Goal: Transaction & Acquisition: Purchase product/service

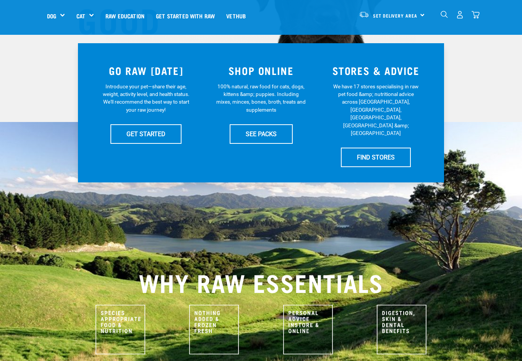
scroll to position [138, 0]
click at [253, 136] on link "SEE PACKS" at bounding box center [261, 133] width 63 height 19
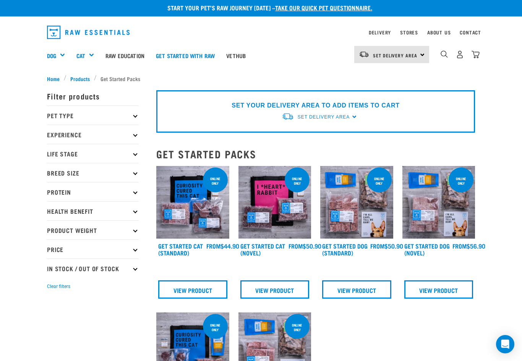
scroll to position [3, 0]
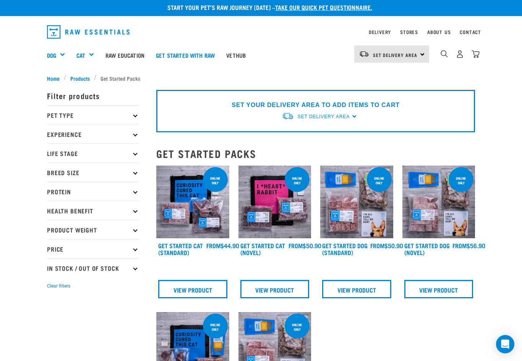
click at [136, 115] on icon at bounding box center [135, 115] width 4 height 4
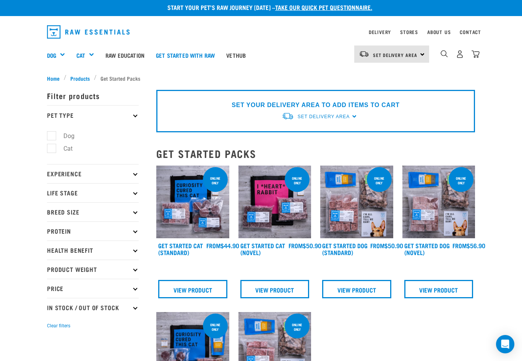
click at [51, 137] on label "Dog" at bounding box center [64, 136] width 26 height 10
click at [51, 137] on input "Dog" at bounding box center [49, 134] width 5 height 5
checkbox input "true"
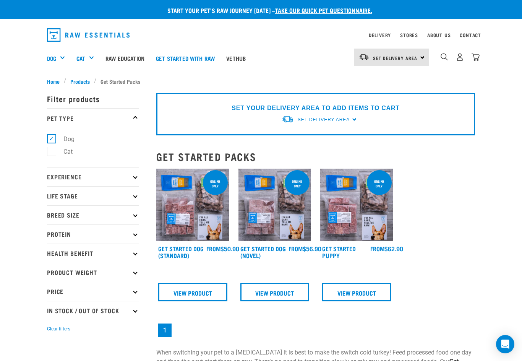
click at [0, 0] on div "Bulk Frozen" at bounding box center [0, 0] width 0 height 0
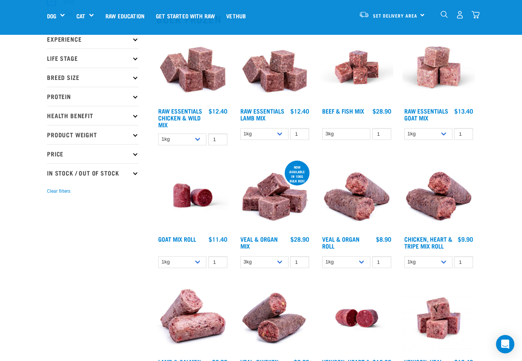
scroll to position [76, 0]
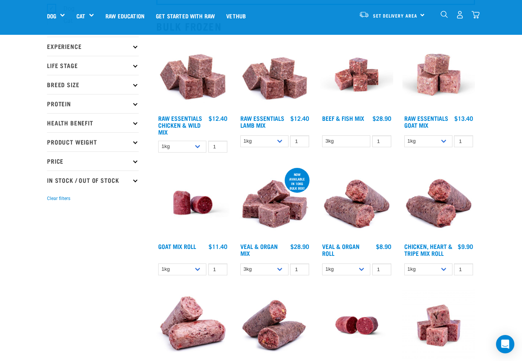
click at [198, 152] on select "1kg 3kg Bulk (10kg)" at bounding box center [182, 147] width 48 height 12
select select "709"
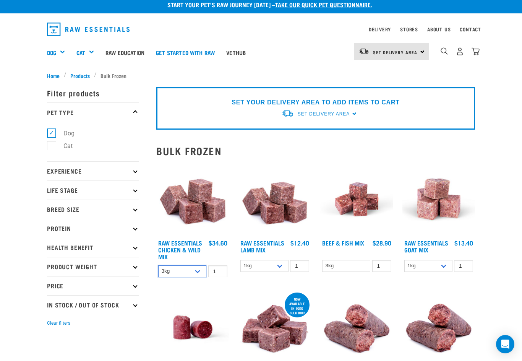
scroll to position [0, 0]
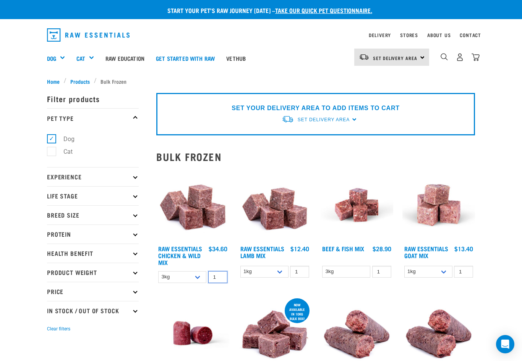
click at [219, 283] on input "1" at bounding box center [217, 277] width 19 height 12
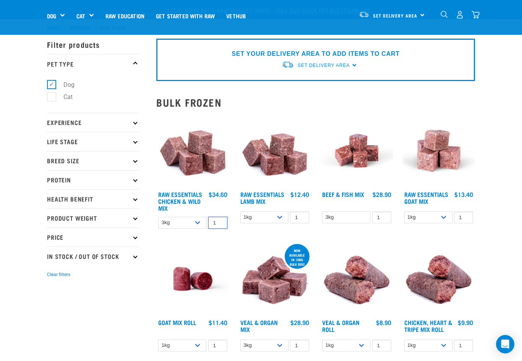
scroll to position [8, 0]
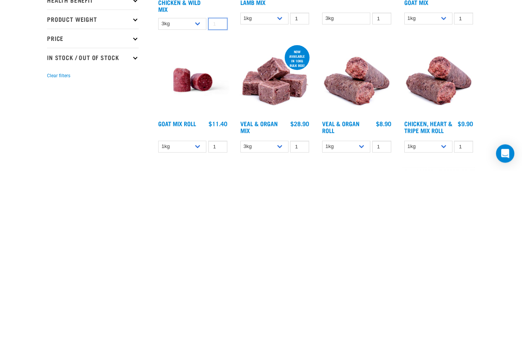
type input "1"
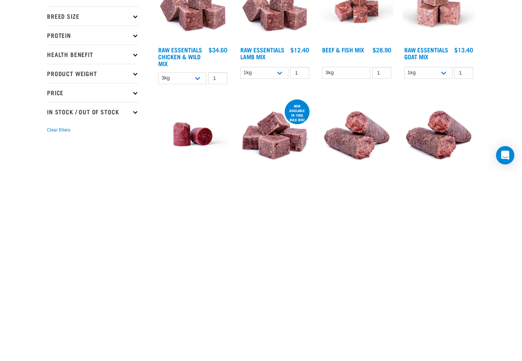
scroll to position [10, 0]
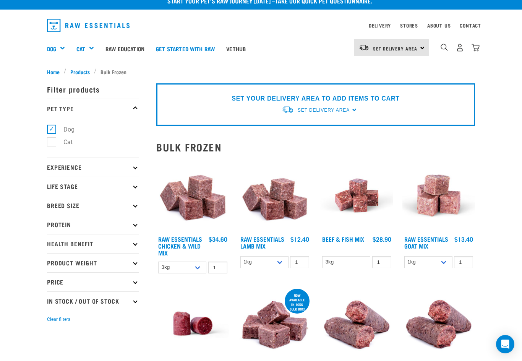
click at [479, 45] on img "dropdown navigation" at bounding box center [476, 48] width 8 height 8
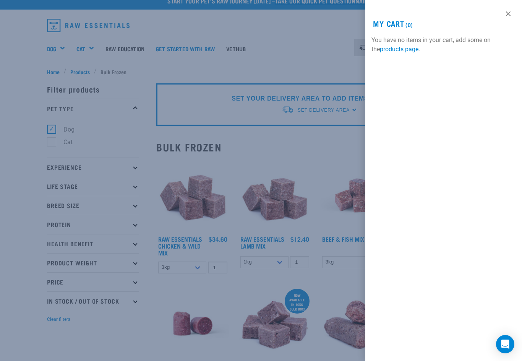
click at [316, 50] on div at bounding box center [261, 180] width 522 height 361
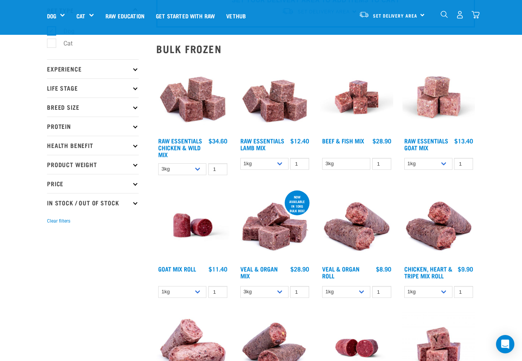
scroll to position [55, 0]
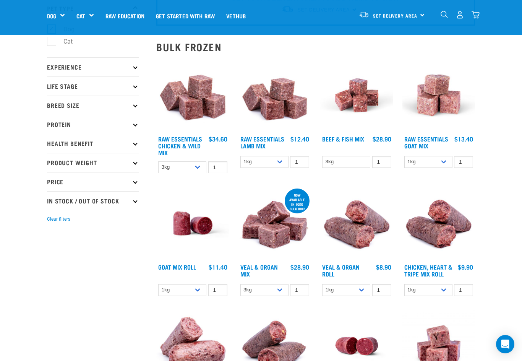
click at [191, 145] on link "Raw Essentials Chicken & Wild Mix" at bounding box center [180, 145] width 44 height 17
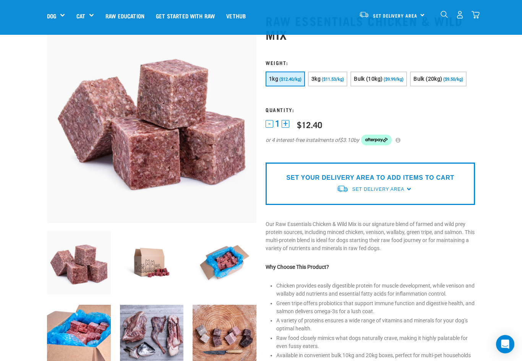
scroll to position [42, 0]
click at [330, 79] on span "($11.53/kg)" at bounding box center [333, 79] width 22 height 5
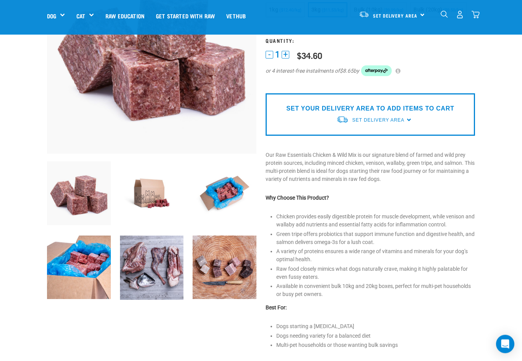
scroll to position [112, 0]
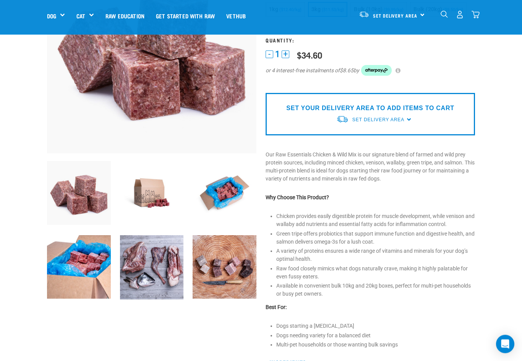
click at [333, 113] on p "SET YOUR DELIVERY AREA TO ADD ITEMS TO CART" at bounding box center [370, 108] width 168 height 9
click at [332, 131] on div "SET YOUR DELIVERY AREA TO ADD ITEMS TO CART Set Delivery Area [GEOGRAPHIC_DATA]…" at bounding box center [370, 114] width 209 height 42
click at [324, 131] on div "SET YOUR DELIVERY AREA TO ADD ITEMS TO CART Set Delivery Area [GEOGRAPHIC_DATA]…" at bounding box center [370, 114] width 209 height 42
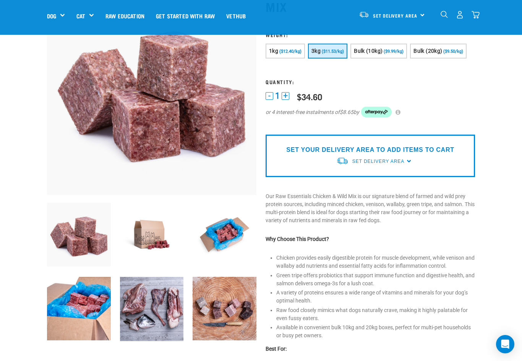
scroll to position [69, 0]
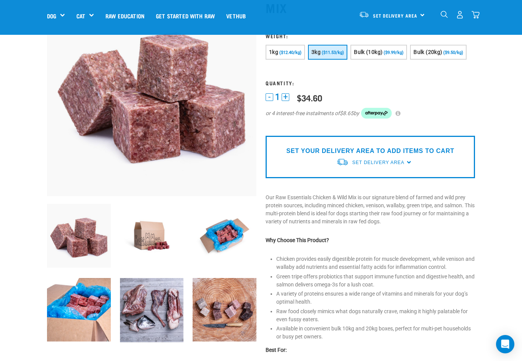
click at [404, 13] on link "Set Delivery Area" at bounding box center [395, 16] width 44 height 12
click at [376, 52] on link "[GEOGRAPHIC_DATA]" at bounding box center [390, 53] width 73 height 17
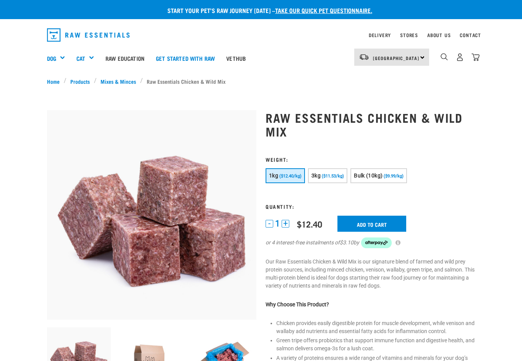
scroll to position [82, 0]
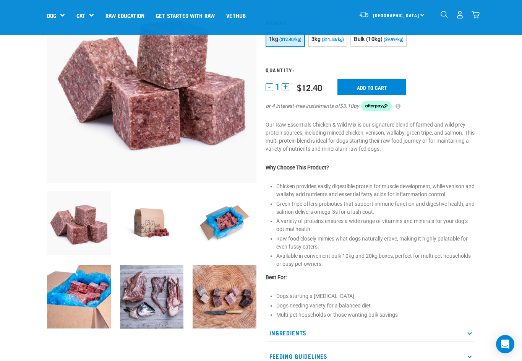
click at [375, 86] on input "Add to cart" at bounding box center [371, 87] width 69 height 16
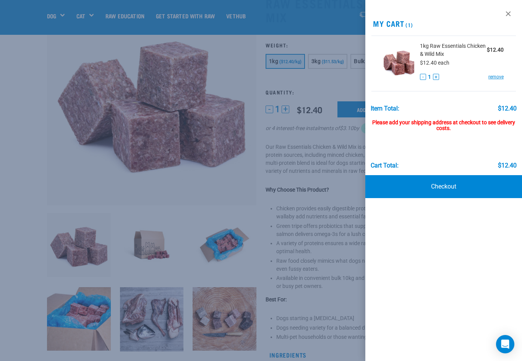
scroll to position [49, 0]
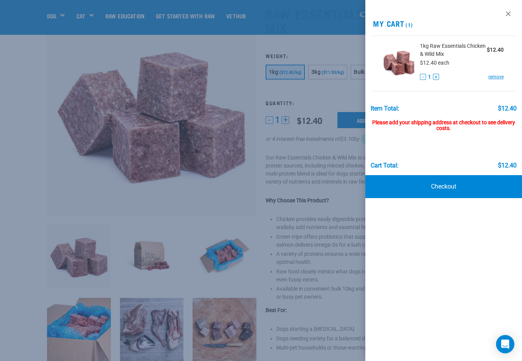
click at [335, 73] on div at bounding box center [261, 180] width 522 height 361
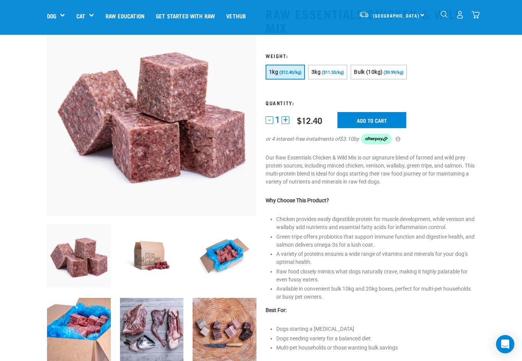
click at [336, 69] on button "3kg ($11.53/kg)" at bounding box center [327, 72] width 39 height 15
click at [372, 122] on input "Add to cart" at bounding box center [371, 120] width 69 height 16
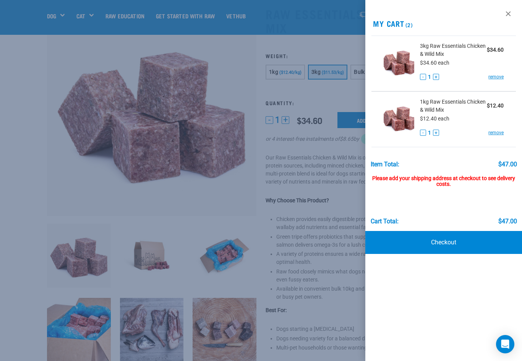
click at [451, 237] on link "Checkout" at bounding box center [443, 242] width 157 height 23
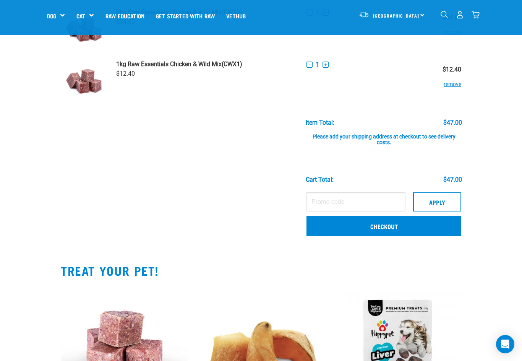
scroll to position [72, 0]
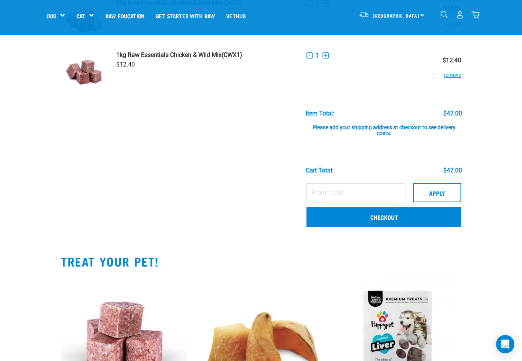
click at [374, 218] on link "Checkout" at bounding box center [383, 217] width 155 height 20
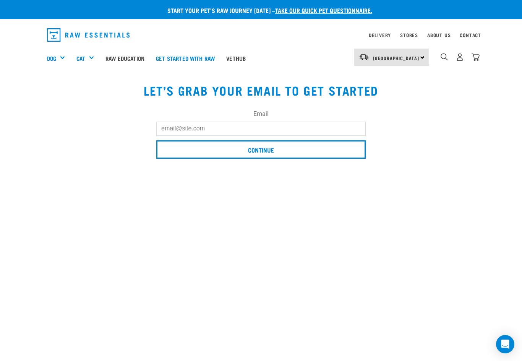
click at [189, 130] on input "Email" at bounding box center [260, 129] width 209 height 14
type input "Paul@paragongroup.co.nz"
click at [268, 151] on input "Continue" at bounding box center [260, 149] width 209 height 18
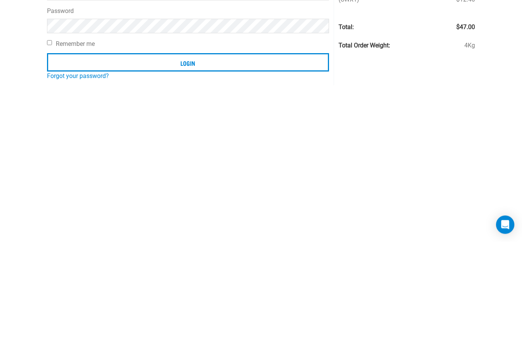
click at [196, 173] on input "Login" at bounding box center [188, 182] width 282 height 18
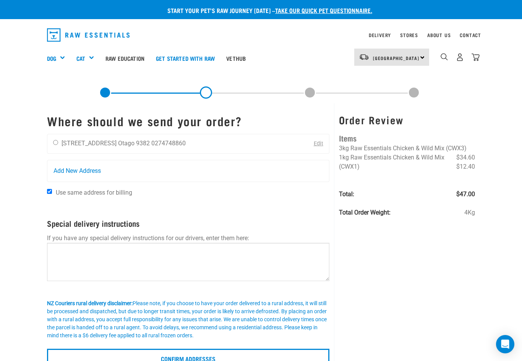
click at [79, 171] on span "Add New Address" at bounding box center [76, 170] width 47 height 9
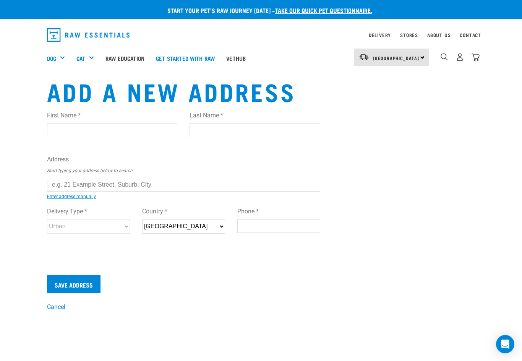
click at [69, 131] on input "First Name *" at bounding box center [112, 130] width 130 height 14
type input "Paul"
click at [211, 130] on input "Last Name *" at bounding box center [255, 130] width 130 height 14
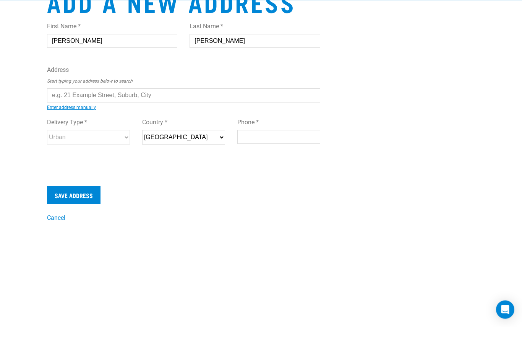
type input "Crone"
click at [130, 123] on input "text" at bounding box center [183, 130] width 273 height 14
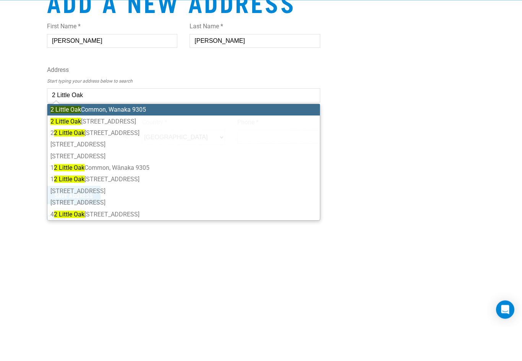
click at [112, 139] on li "2 Little Oak Common, Wanaka 9305" at bounding box center [183, 144] width 272 height 11
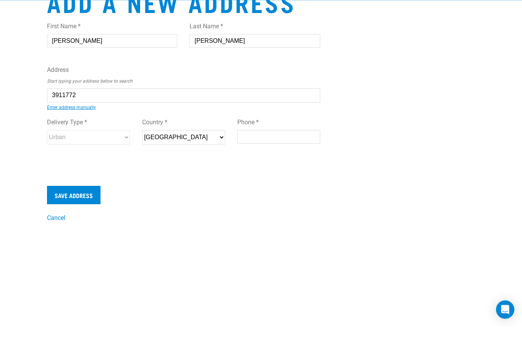
type input "2 Little Oak Common, Wanaka 9305"
type input "2 Little Oak Common"
type input "Wanaka"
type input "Otago"
select select "OTA"
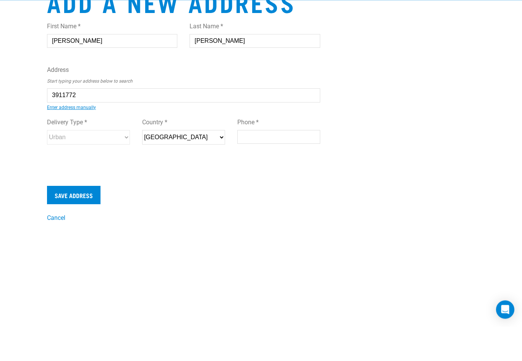
type input "9305"
select select "Urban"
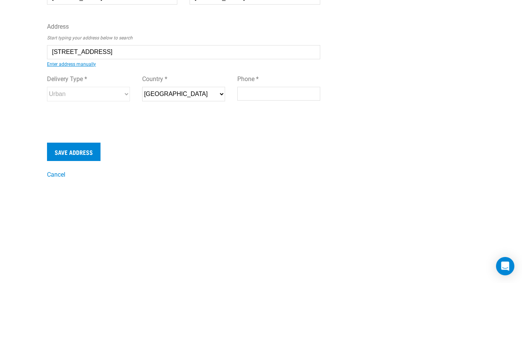
click at [254, 165] on input "Phone *" at bounding box center [278, 172] width 83 height 14
type input "0274748860"
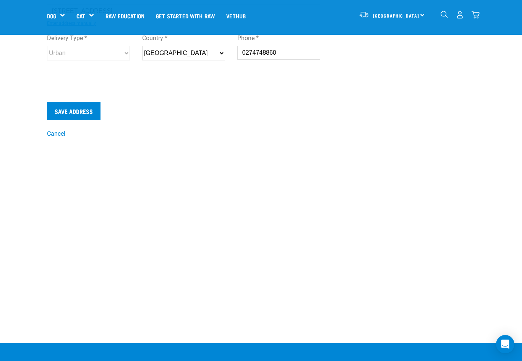
scroll to position [118, 0]
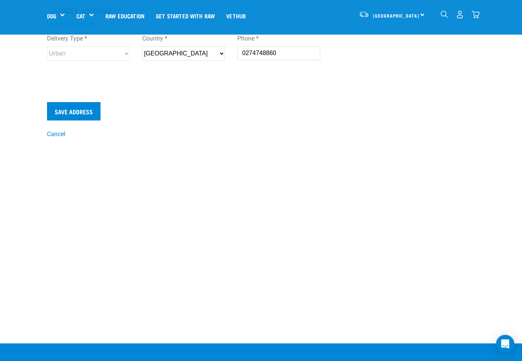
click at [80, 112] on input "Save Address" at bounding box center [73, 111] width 53 height 18
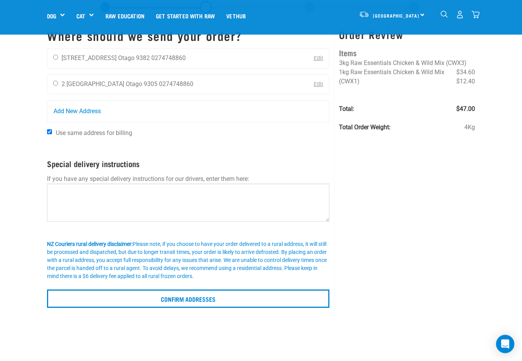
scroll to position [31, 0]
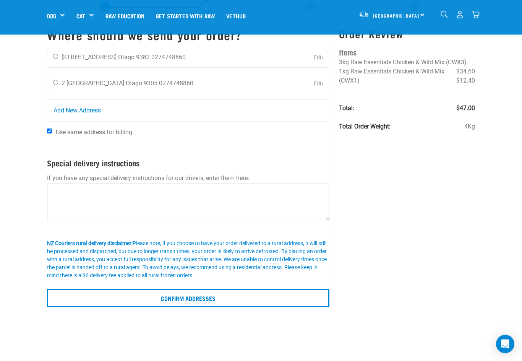
click at [54, 84] on input "radio" at bounding box center [55, 82] width 5 height 5
radio input "true"
click at [201, 296] on input "Confirm addresses" at bounding box center [188, 298] width 282 height 18
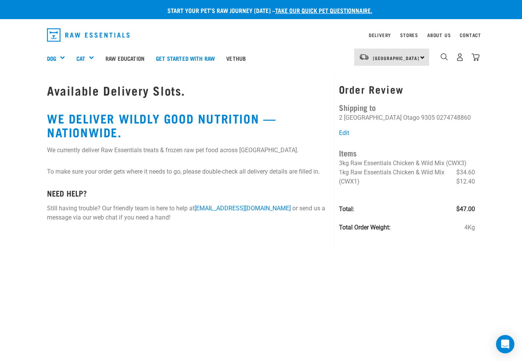
click at [457, 141] on div "Order Review Shipping to [PERSON_NAME] 2 [GEOGRAPHIC_DATA] [GEOGRAPHIC_DATA] 93…" at bounding box center [407, 161] width 136 height 156
click at [478, 54] on img "dropdown navigation" at bounding box center [476, 57] width 8 height 8
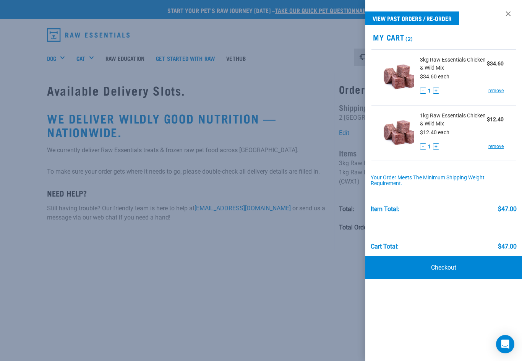
click at [444, 271] on link "Checkout" at bounding box center [443, 267] width 157 height 23
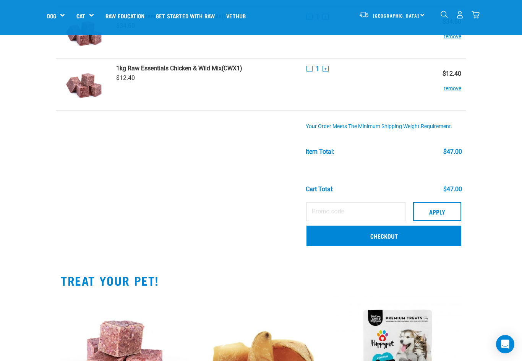
scroll to position [58, 0]
click at [376, 236] on link "Checkout" at bounding box center [383, 236] width 155 height 20
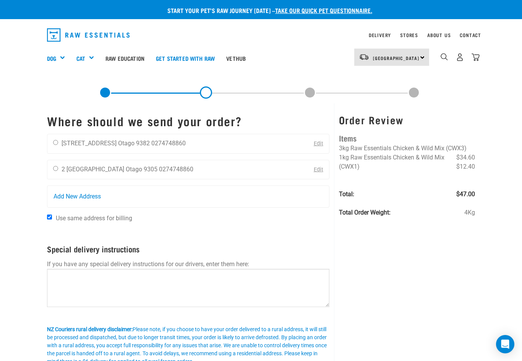
click at [57, 171] on input "radio" at bounding box center [55, 168] width 5 height 5
radio input "true"
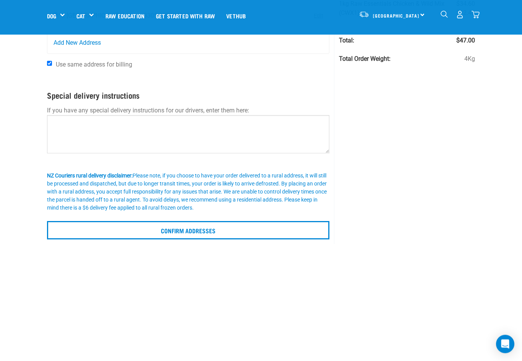
scroll to position [92, 0]
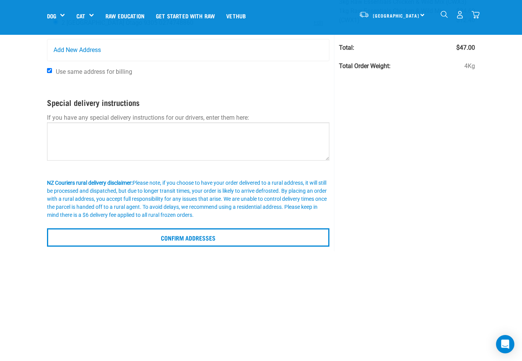
click at [196, 238] on input "Confirm addresses" at bounding box center [188, 237] width 282 height 18
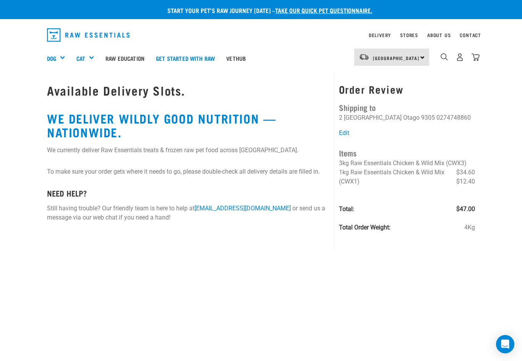
click at [427, 138] on div "Order Review Shipping to [PERSON_NAME] 2 [GEOGRAPHIC_DATA] [GEOGRAPHIC_DATA] 93…" at bounding box center [407, 161] width 136 height 156
click at [477, 57] on img "dropdown navigation" at bounding box center [476, 57] width 8 height 8
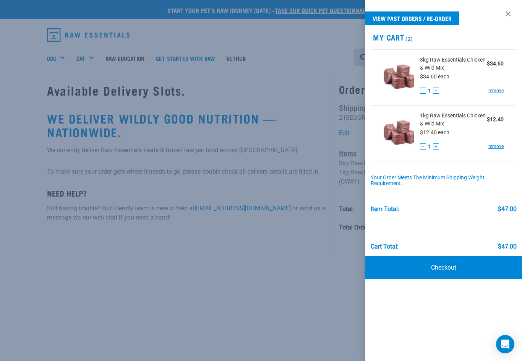
click at [446, 268] on link "Checkout" at bounding box center [443, 267] width 157 height 23
click at [446, 267] on link "Checkout" at bounding box center [443, 267] width 157 height 23
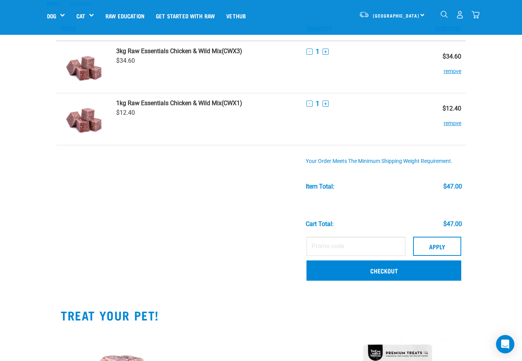
scroll to position [25, 0]
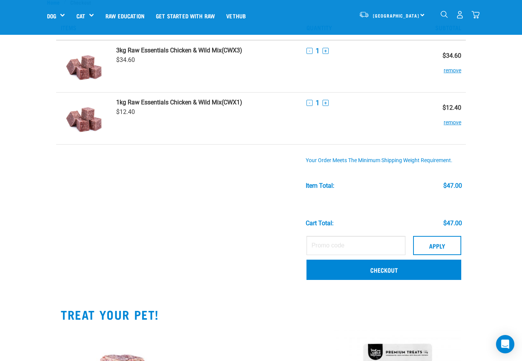
click at [374, 267] on link "Checkout" at bounding box center [383, 269] width 155 height 20
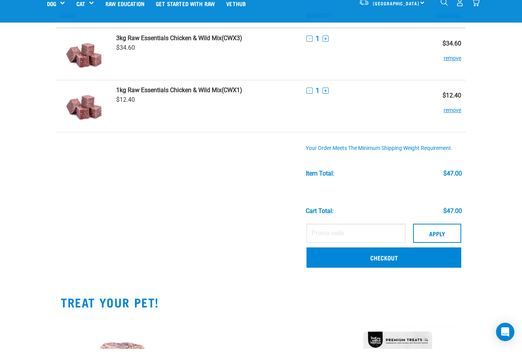
scroll to position [38, 0]
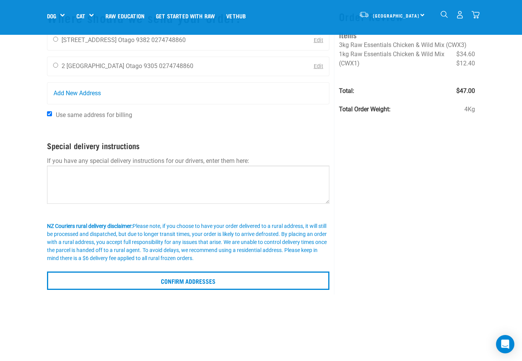
scroll to position [49, 0]
click at [50, 64] on div "[PERSON_NAME] 2 [GEOGRAPHIC_DATA] [GEOGRAPHIC_DATA] 9305 0274748860" at bounding box center [123, 66] width 152 height 19
click at [52, 67] on div "[PERSON_NAME] 2 [GEOGRAPHIC_DATA] [GEOGRAPHIC_DATA] 9305 0274748860" at bounding box center [123, 66] width 152 height 19
click at [49, 69] on div "Paul Crone 2 Little Oak Common Otago 9305 0274748860" at bounding box center [123, 66] width 152 height 19
click at [58, 67] on input "radio" at bounding box center [55, 65] width 5 height 5
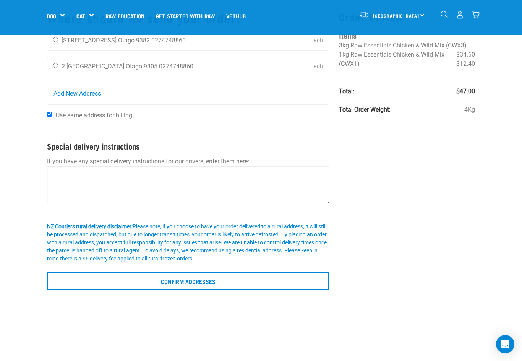
radio input "true"
click at [198, 282] on input "Confirm addresses" at bounding box center [188, 281] width 282 height 18
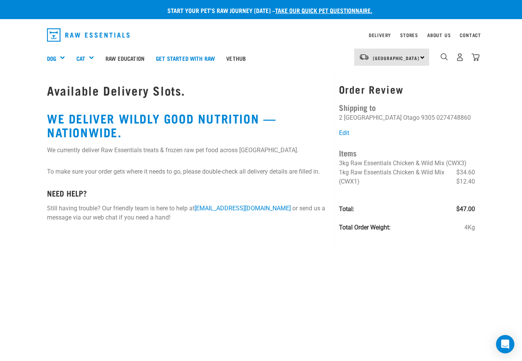
click at [211, 13] on p "Start your pet’s raw journey today – take our quick pet questionnaire." at bounding box center [267, 10] width 522 height 9
click at [218, 7] on p "Start your pet’s raw journey today – take our quick pet questionnaire." at bounding box center [267, 10] width 522 height 9
click at [216, 10] on p "Start your pet’s raw journey today – take our quick pet questionnaire." at bounding box center [267, 10] width 522 height 9
click at [326, 11] on link "take our quick pet questionnaire." at bounding box center [323, 9] width 97 height 3
click at [126, 89] on h1 "Available Delivery Slots." at bounding box center [188, 90] width 282 height 14
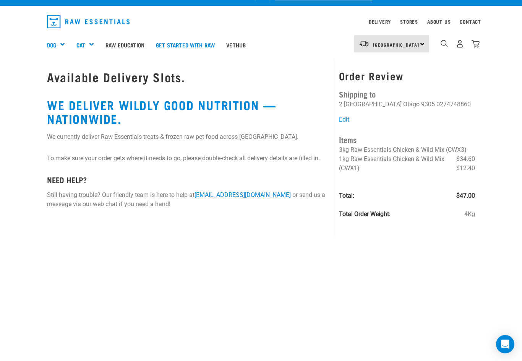
scroll to position [14, 0]
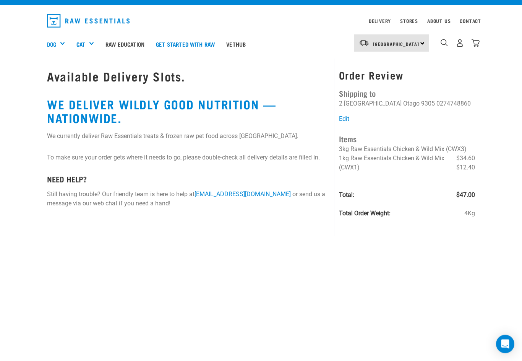
click at [347, 118] on link "Edit" at bounding box center [344, 118] width 10 height 7
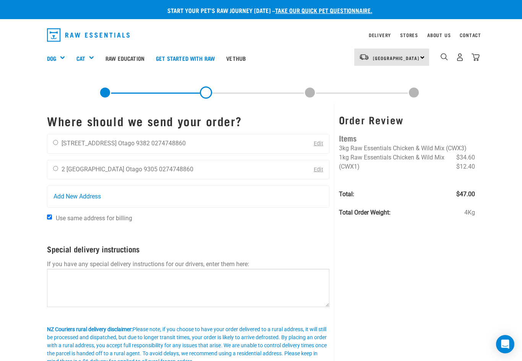
click at [57, 166] on input "radio" at bounding box center [55, 168] width 5 height 5
radio input "true"
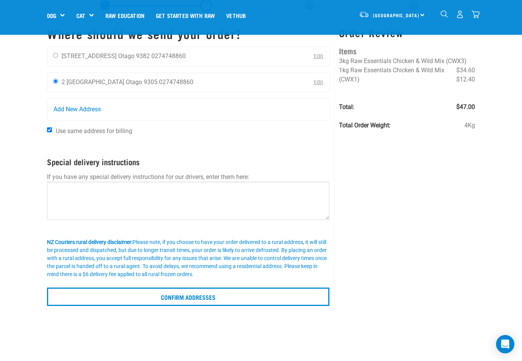
scroll to position [32, 0]
click at [186, 298] on input "Confirm addresses" at bounding box center [188, 297] width 282 height 18
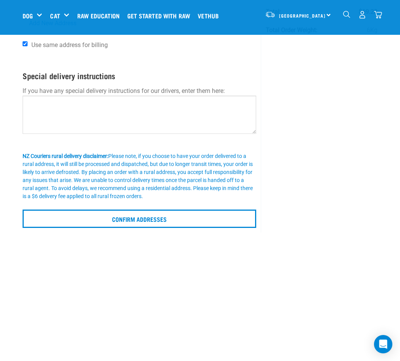
scroll to position [118, 0]
click at [151, 219] on input "Confirm addresses" at bounding box center [139, 219] width 233 height 18
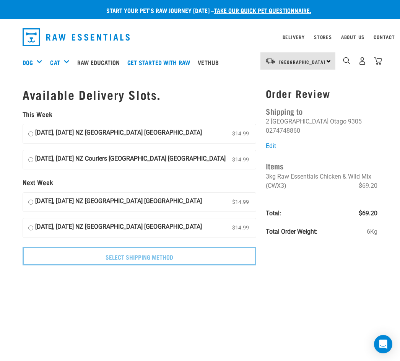
click at [30, 134] on input "[DATE], [DATE] NZ [GEOGRAPHIC_DATA] [GEOGRAPHIC_DATA] $14.99" at bounding box center [30, 133] width 5 height 11
radio input "true"
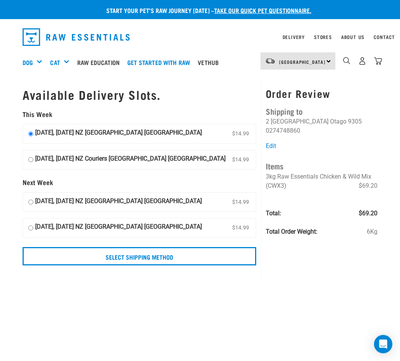
scroll to position [6, 0]
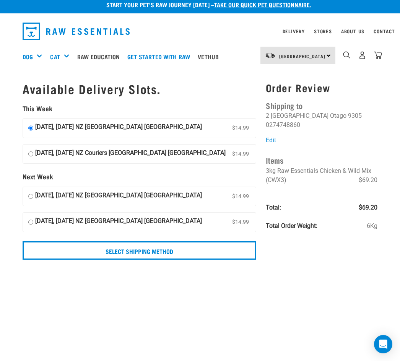
click at [166, 251] on input "Select Shipping Method" at bounding box center [139, 250] width 233 height 18
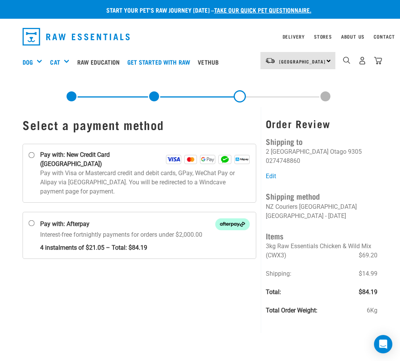
scroll to position [3, 0]
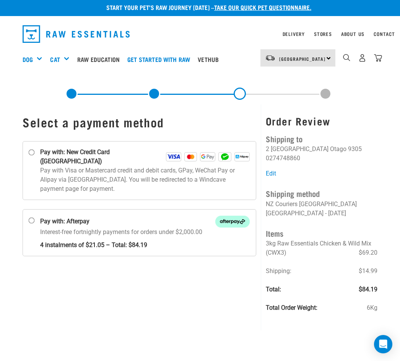
click at [31, 155] on input "Pay with: New Credit Card (Windcave)" at bounding box center [32, 152] width 6 height 6
radio input "true"
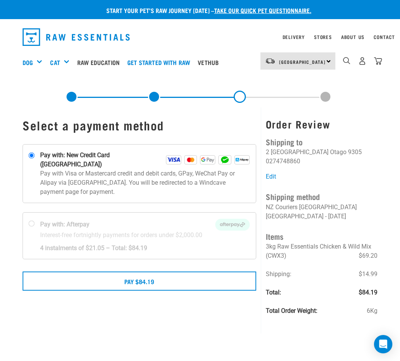
click at [150, 276] on button "Pay $84.19" at bounding box center [139, 280] width 233 height 19
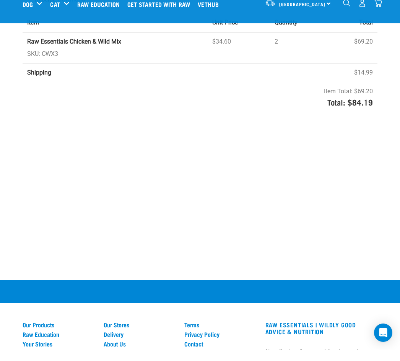
scroll to position [146, 0]
